Goal: Task Accomplishment & Management: Complete application form

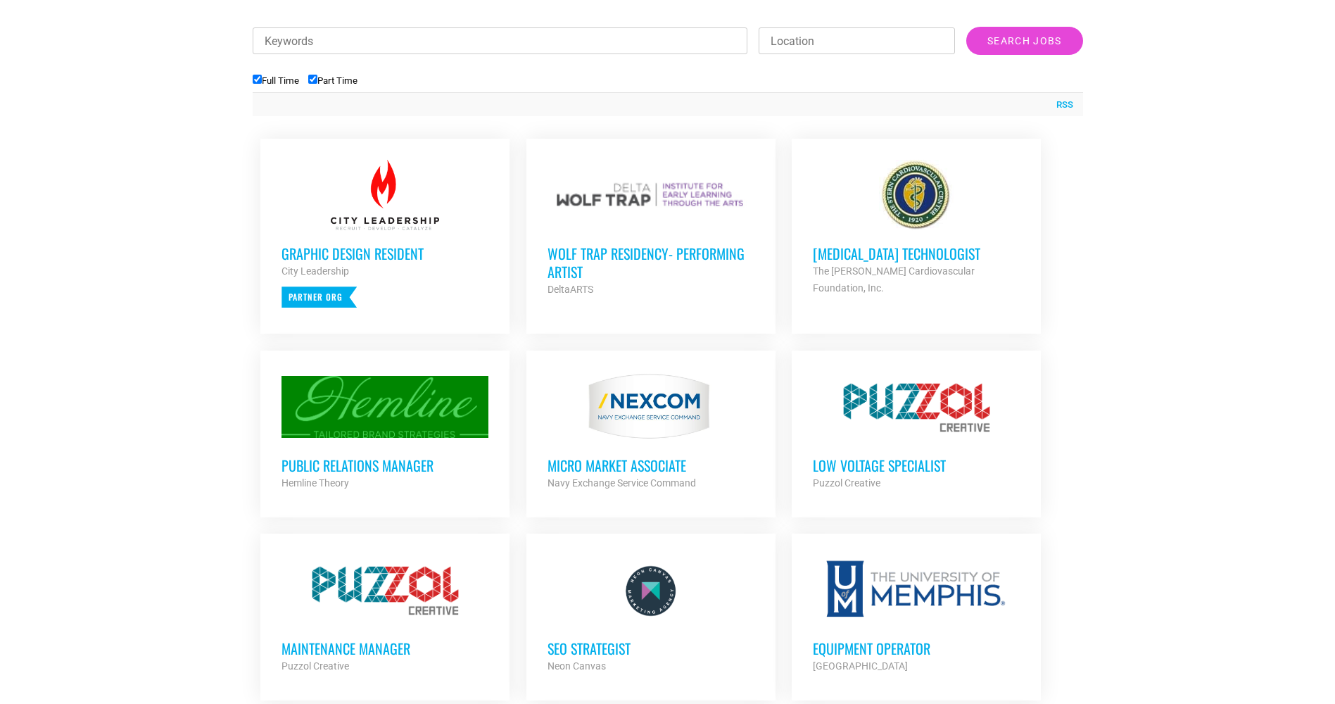
scroll to position [507, 0]
click at [605, 455] on h3 "MICRO MARKET ASSOCIATE" at bounding box center [650, 464] width 207 height 18
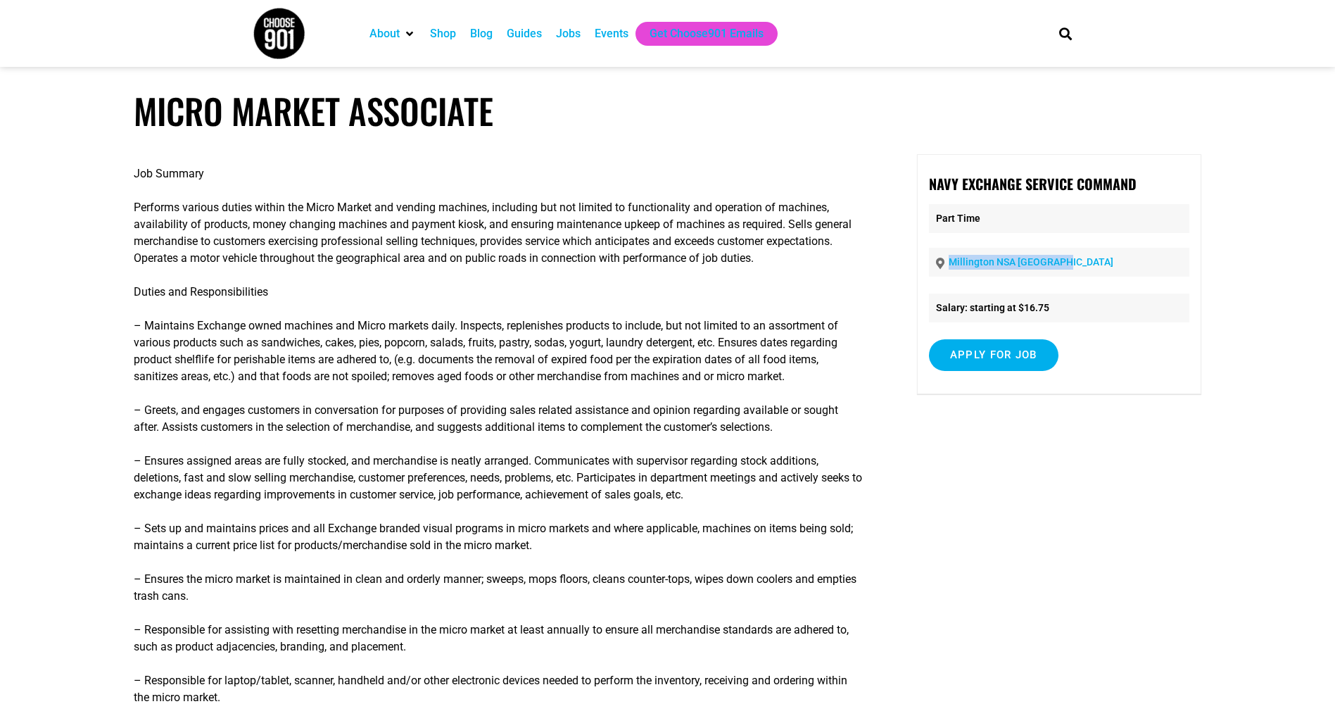
drag, startPoint x: 1077, startPoint y: 267, endPoint x: 948, endPoint y: 274, distance: 129.6
click at [948, 274] on p "Millington NSA Mid South" at bounding box center [1059, 262] width 260 height 29
copy link "Millington NSA Mid South"
click at [954, 348] on input "Apply for job" at bounding box center [993, 355] width 129 height 32
click at [991, 415] on link "www.mynavyexchange.com" at bounding box center [1004, 415] width 86 height 13
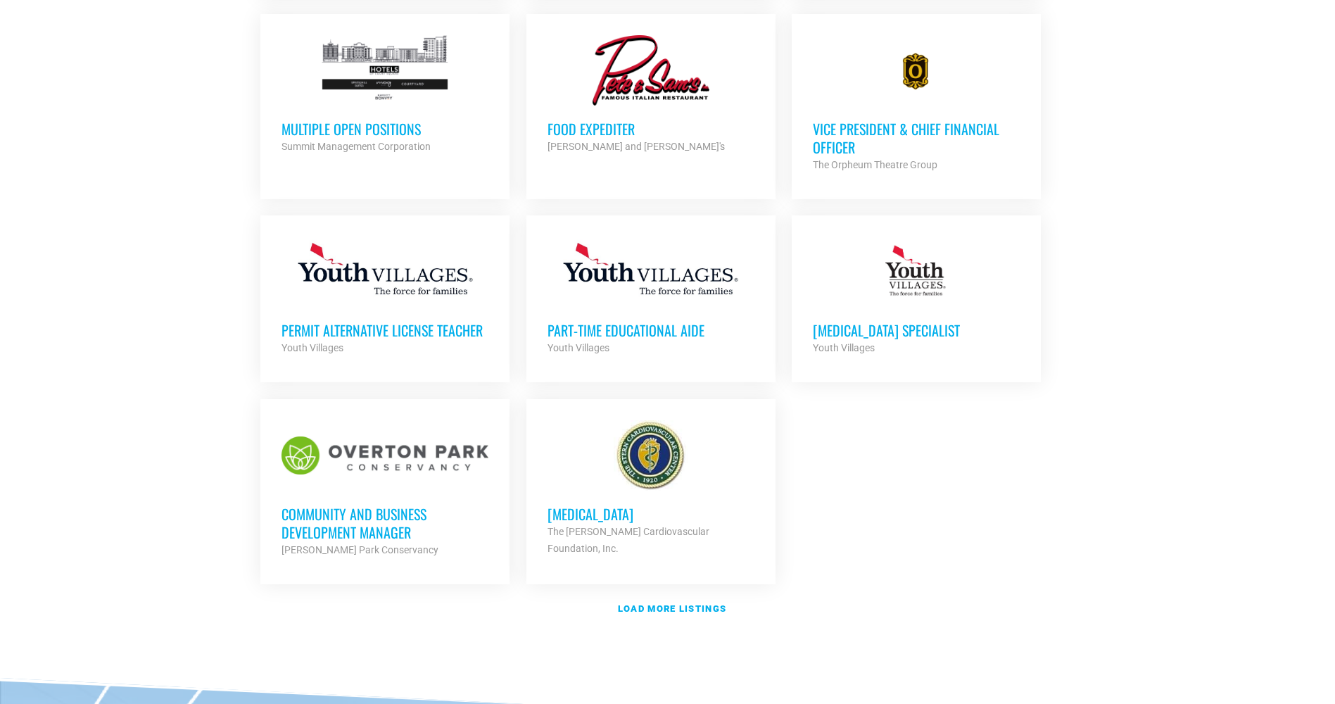
scroll to position [1412, 0]
click at [890, 320] on h3 "[MEDICAL_DATA] Specialist" at bounding box center [916, 329] width 207 height 18
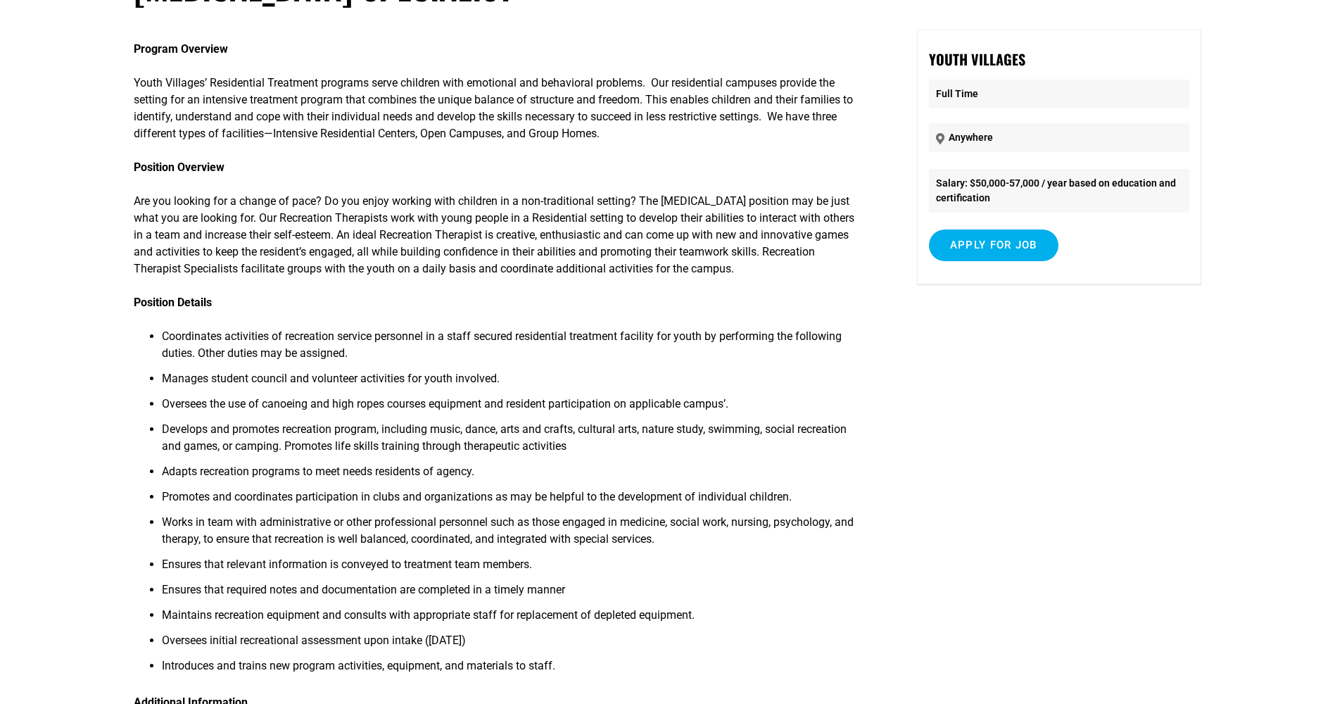
scroll to position [124, 0]
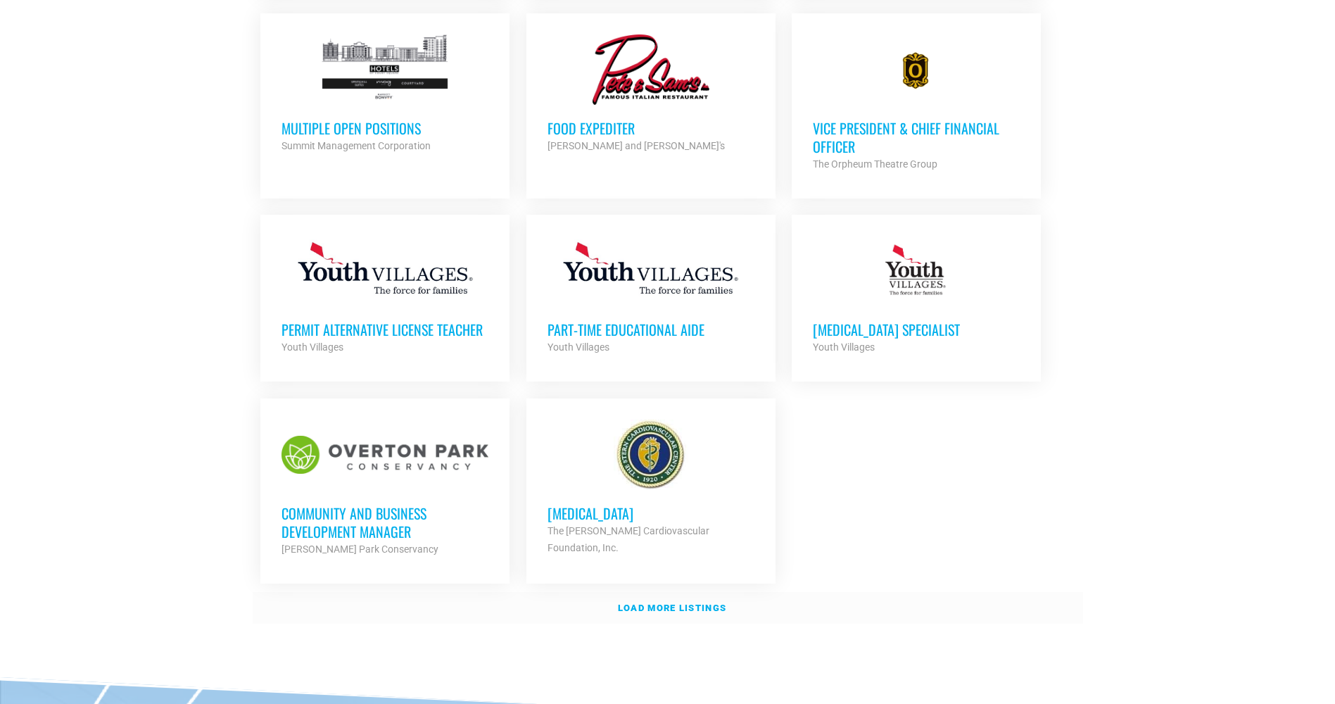
click at [666, 602] on strong "Load more listings" at bounding box center [672, 607] width 108 height 11
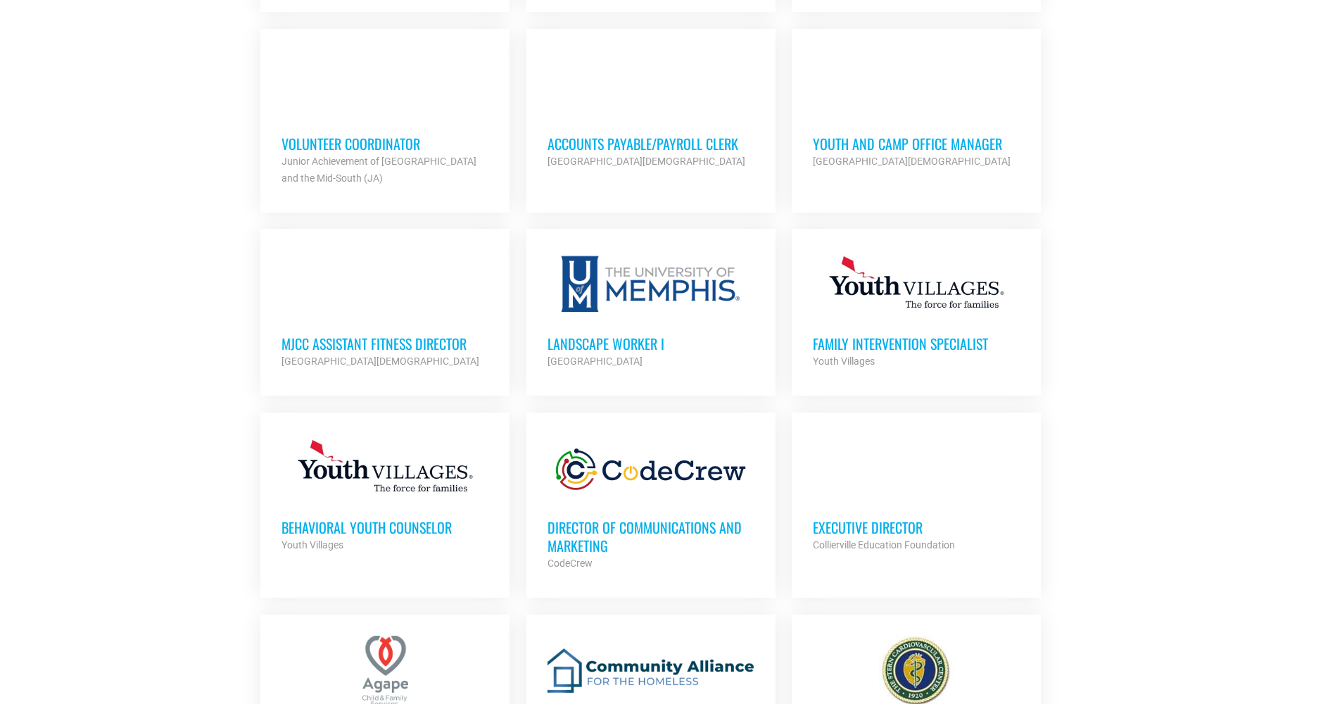
scroll to position [2200, 0]
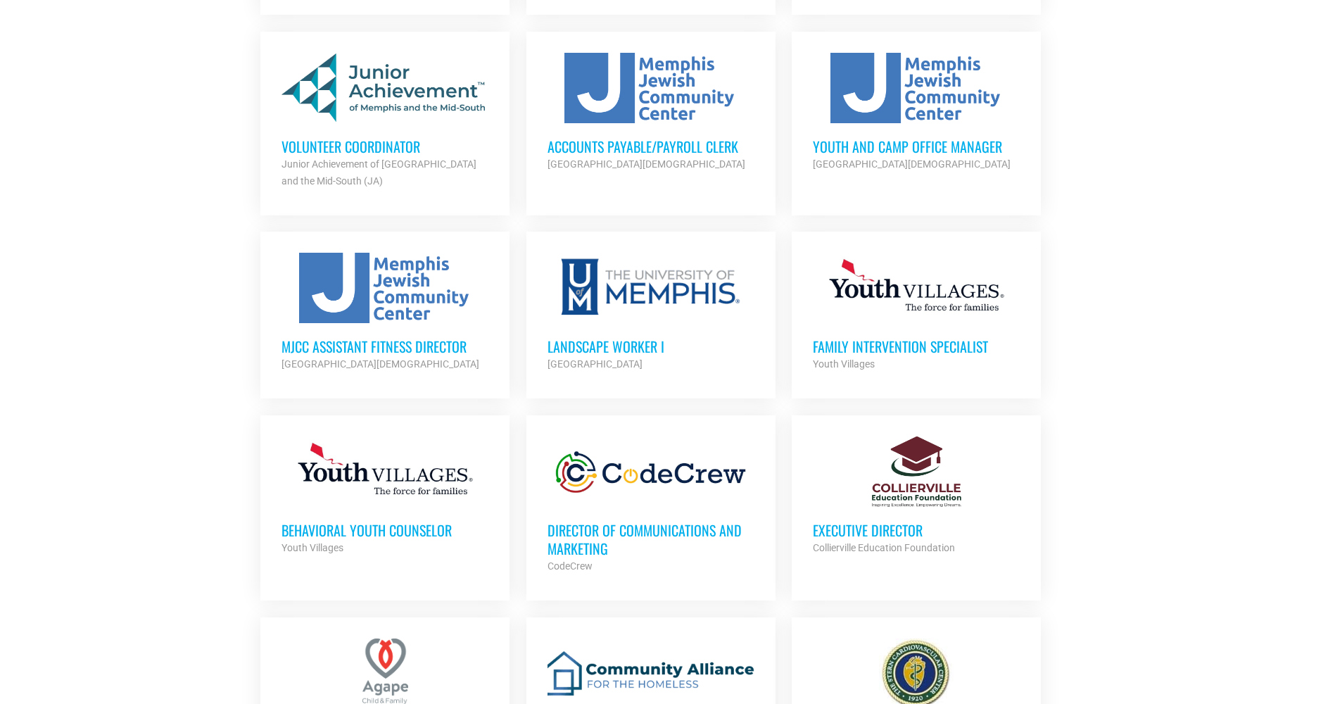
click at [331, 521] on h3 "Behavioral Youth Counselor" at bounding box center [384, 530] width 207 height 18
